Goal: Find specific page/section

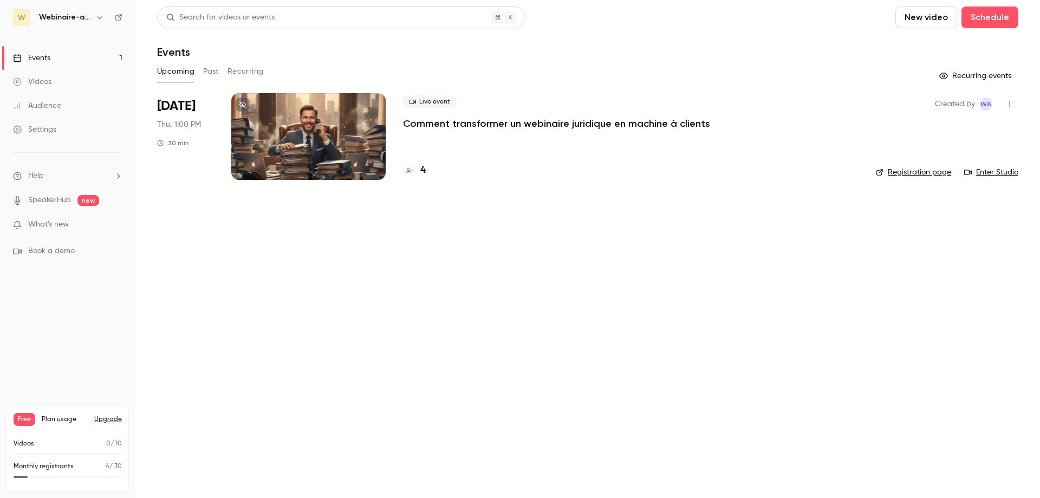
click at [425, 168] on h4 "4" at bounding box center [422, 170] width 5 height 15
